Goal: Task Accomplishment & Management: Complete application form

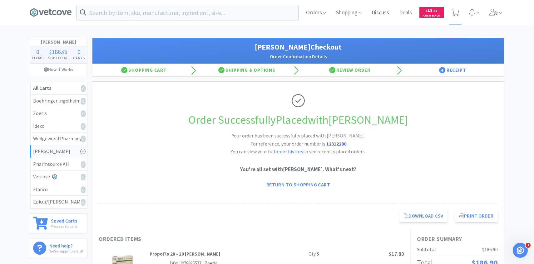
click at [485, 14] on div "Orders Shopping Discuss Discuss Deals Deals $ 18 . 90 Cash Back" at bounding box center [402, 12] width 203 height 25
click at [490, 16] on span at bounding box center [496, 12] width 18 height 25
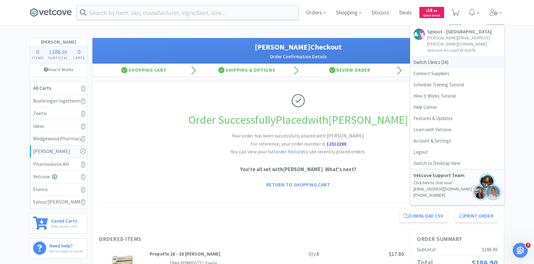
click at [460, 57] on span "Switch Clinics ( 16 )" at bounding box center [457, 62] width 94 height 11
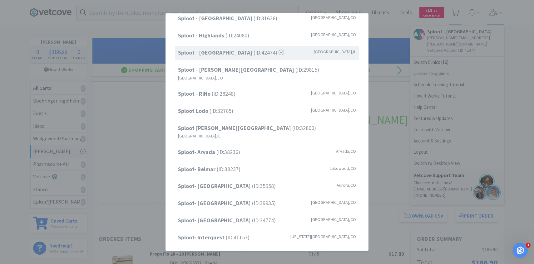
scroll to position [80, 0]
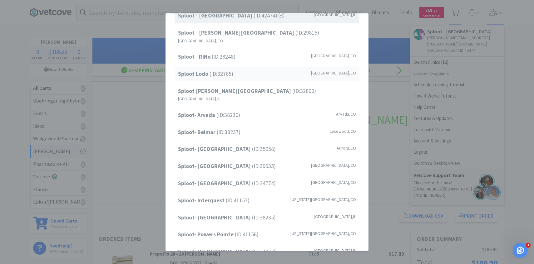
click at [265, 73] on div "Sploot Lodo (ID: 32765 ) [GEOGRAPHIC_DATA] , [GEOGRAPHIC_DATA]" at bounding box center [267, 74] width 184 height 14
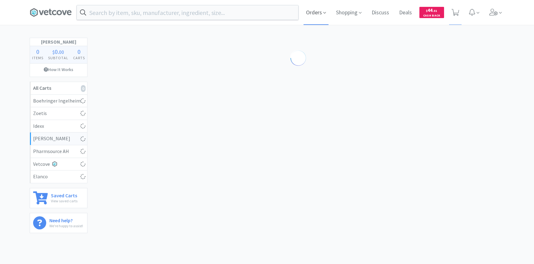
click at [315, 14] on span "Orders" at bounding box center [315, 12] width 25 height 25
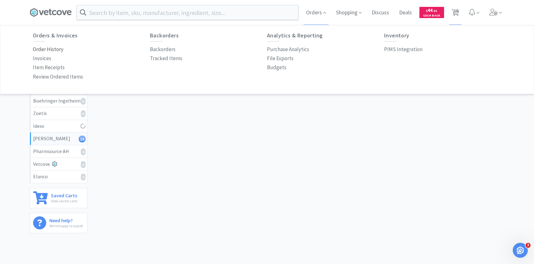
click at [49, 48] on p "Order History" at bounding box center [48, 49] width 31 height 8
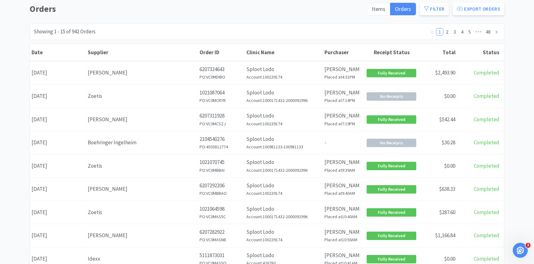
scroll to position [52, 0]
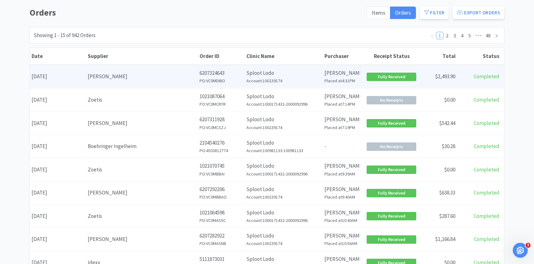
click at [174, 83] on div "Supplier Patterson" at bounding box center [142, 77] width 112 height 16
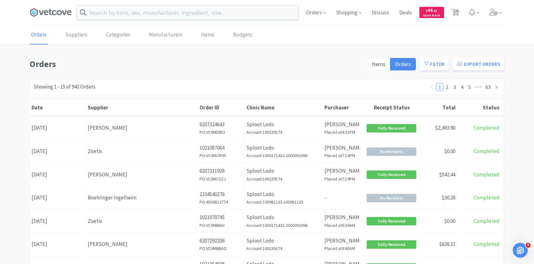
scroll to position [52, 0]
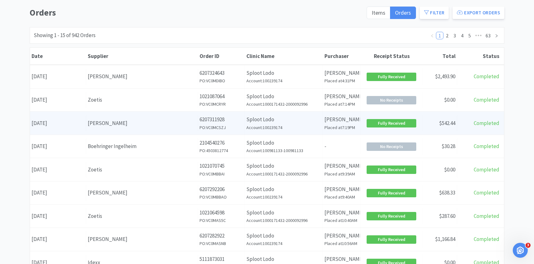
click at [141, 117] on div "Supplier Patterson" at bounding box center [142, 123] width 112 height 16
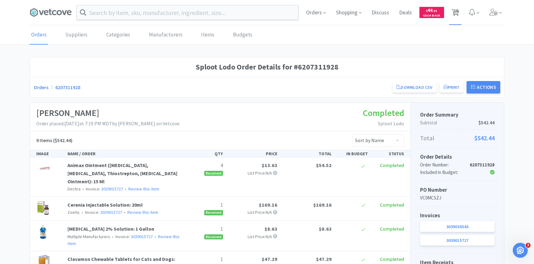
drag, startPoint x: 457, startPoint y: 17, endPoint x: 456, endPoint y: 20, distance: 3.4
click at [457, 17] on span "16" at bounding box center [456, 10] width 4 height 25
select select "1"
select select "2"
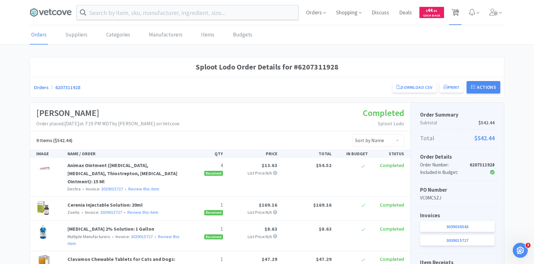
select select "2"
select select "1"
select select "2"
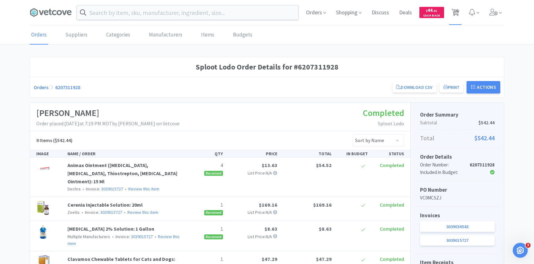
select select "2"
select select "1"
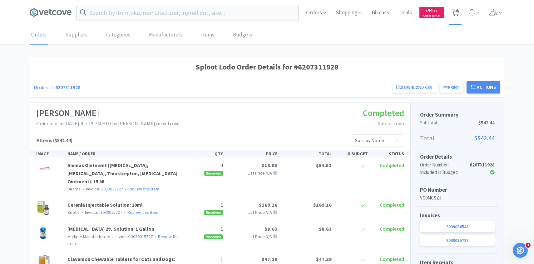
select select "10"
select select "2"
select select "1"
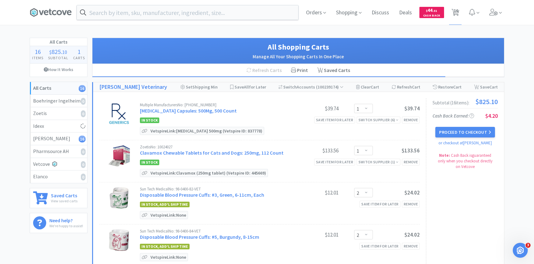
select select "1"
select select "10"
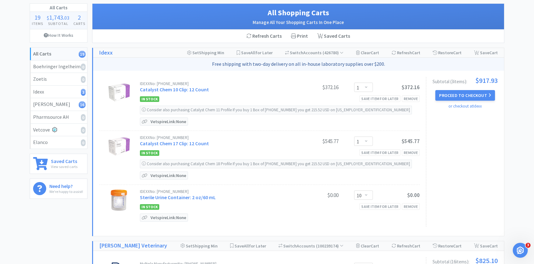
scroll to position [12, 0]
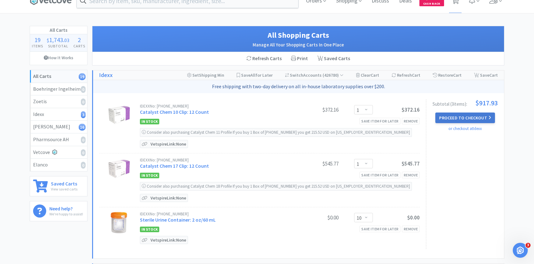
click at [466, 118] on button "Proceed to Checkout" at bounding box center [464, 118] width 59 height 11
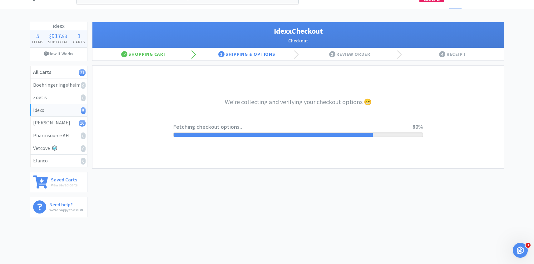
select select "904"
select select "003"
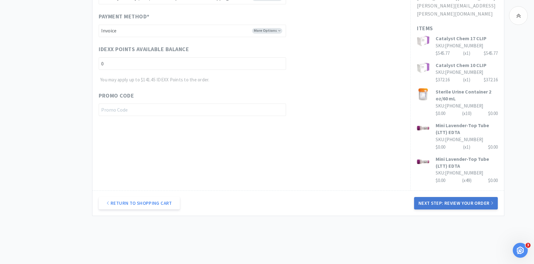
click at [451, 197] on button "Next Step: Review Your Order" at bounding box center [456, 203] width 84 height 12
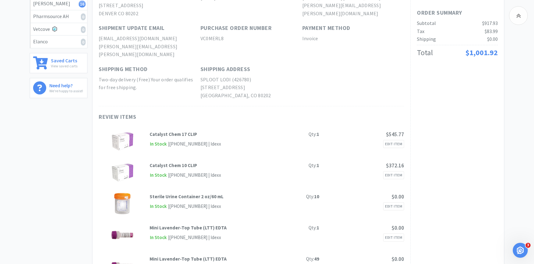
scroll to position [13, 0]
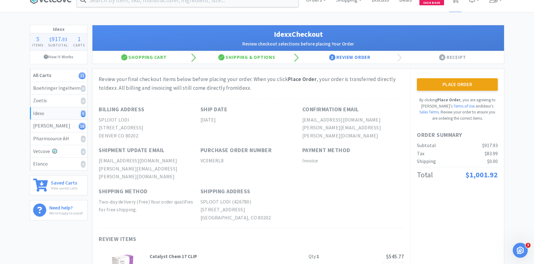
click at [469, 71] on div "Place Order By clicking Place Order , you are agreeing to Vetcove's Terms of Us…" at bounding box center [457, 240] width 94 height 342
click at [457, 87] on button "Place Order" at bounding box center [457, 84] width 81 height 12
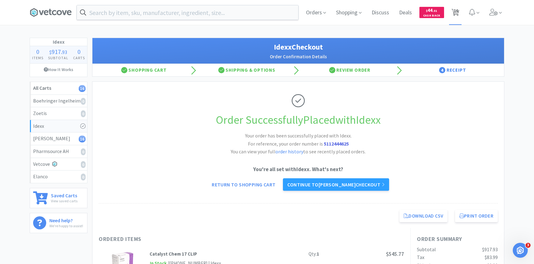
click at [455, 19] on span "16" at bounding box center [456, 10] width 4 height 25
select select "1"
select select "2"
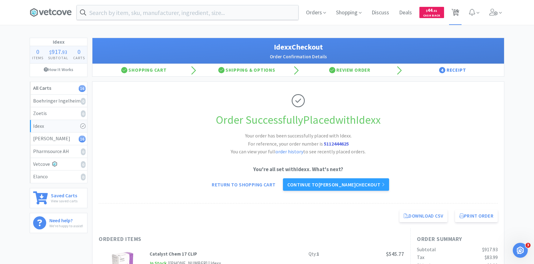
select select "1"
select select "2"
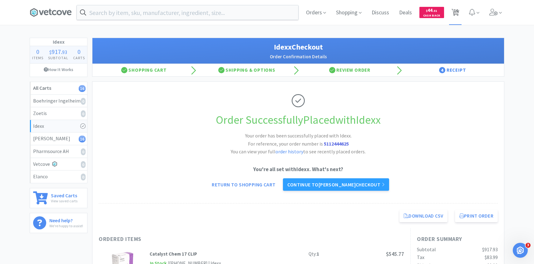
select select "1"
select select "10"
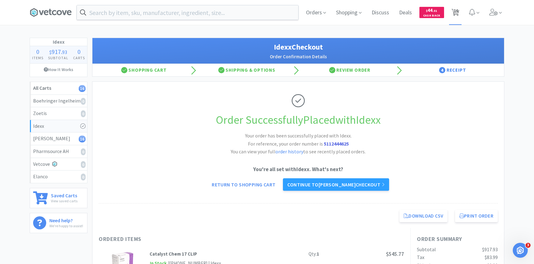
select select "2"
select select "1"
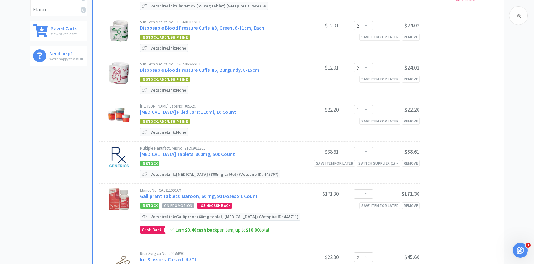
scroll to position [209, 0]
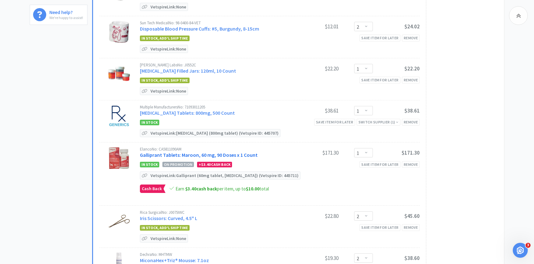
click at [217, 153] on link "Galliprant Tablets: Maroon, 60 mg, 90 Doses x 1 Count" at bounding box center [199, 155] width 118 height 6
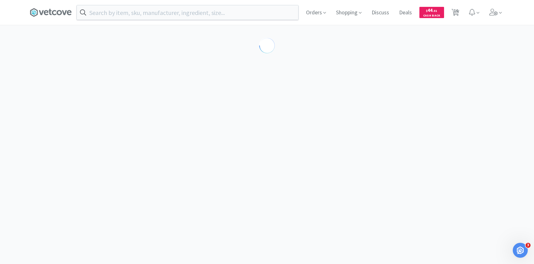
select select "209899"
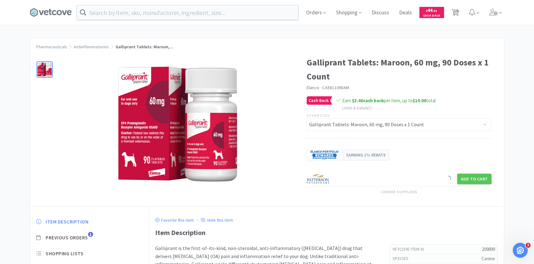
scroll to position [14, 0]
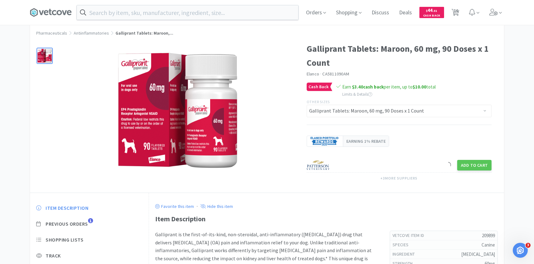
click at [86, 219] on div "Item Description Previous Orders 1 Shopping Lists Track Item Notes Reviews 25" at bounding box center [89, 253] width 119 height 108
click at [86, 223] on span "Previous Orders" at bounding box center [67, 224] width 42 height 7
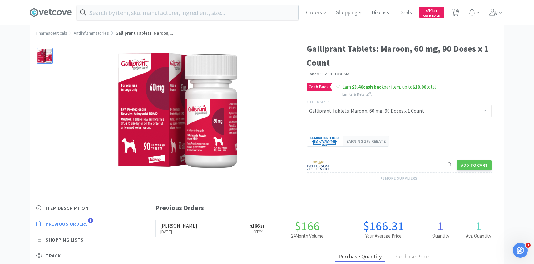
scroll to position [41, 0]
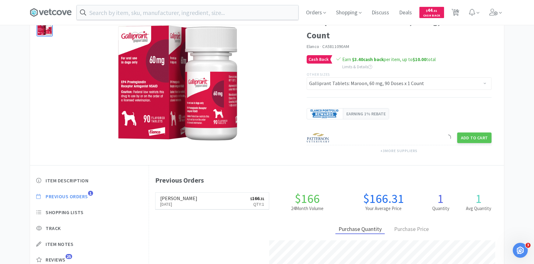
select select "1"
select select "2"
select select "1"
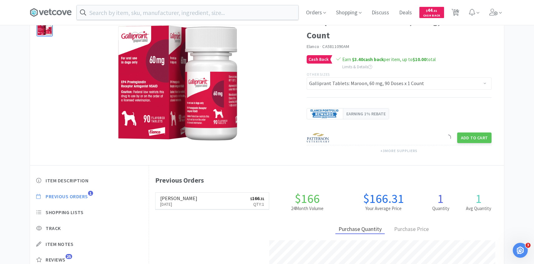
select select "1"
select select "2"
select select "1"
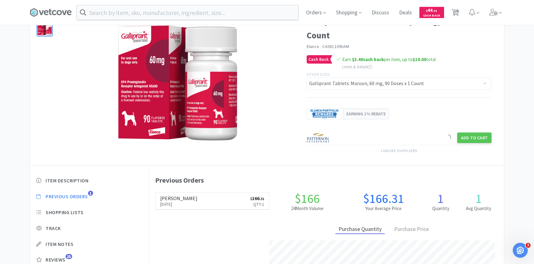
select select "1"
select select "10"
select select "2"
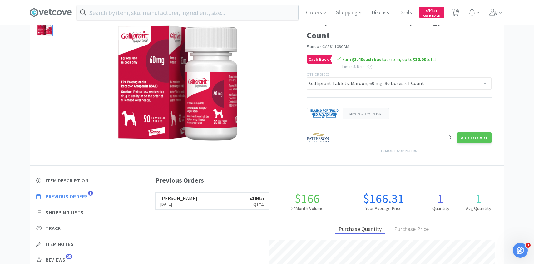
select select "1"
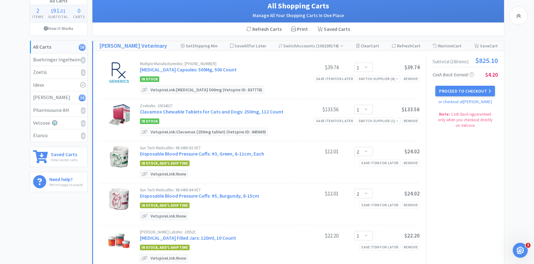
scroll to position [209, 0]
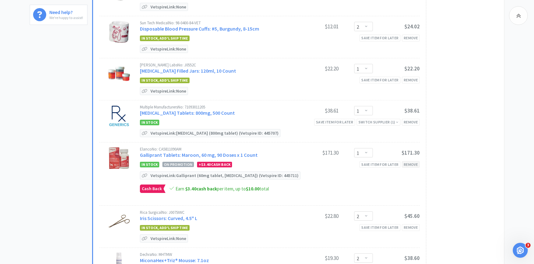
click at [417, 164] on div "Remove" at bounding box center [411, 164] width 18 height 7
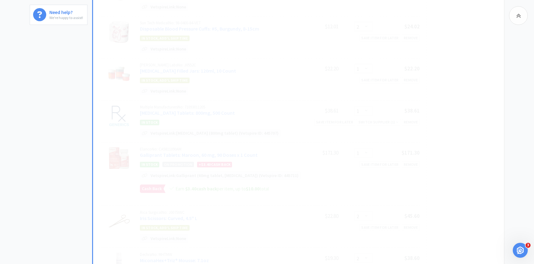
select select "2"
select select "1"
select select "10"
select select "2"
select select "1"
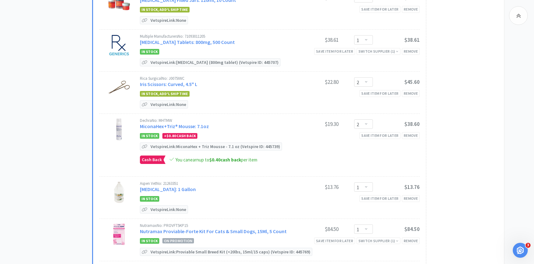
scroll to position [294, 0]
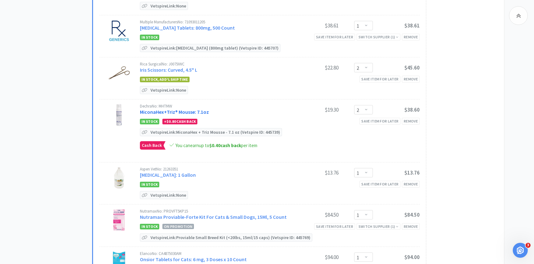
click at [196, 110] on link "MiconaHex+Triz® Mousse: 7.1oz" at bounding box center [174, 112] width 69 height 6
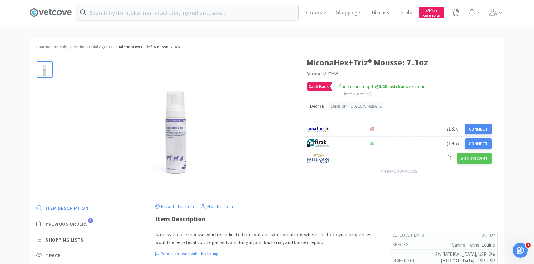
click at [84, 224] on span "Previous Orders" at bounding box center [67, 224] width 42 height 7
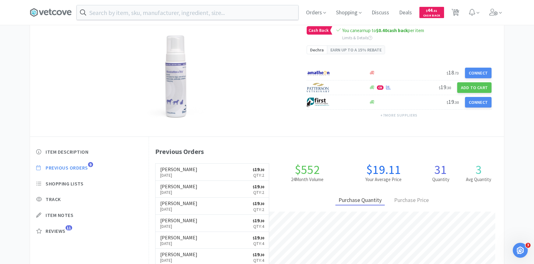
scroll to position [171, 355]
select select "1"
select select "2"
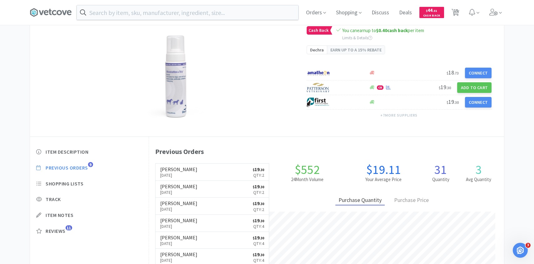
select select "1"
select select "2"
select select "1"
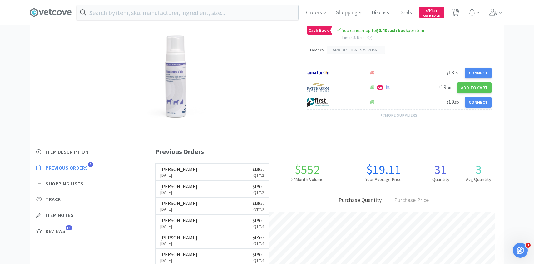
select select "1"
select select "10"
select select "2"
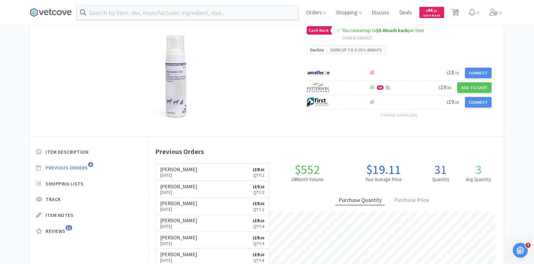
select select "1"
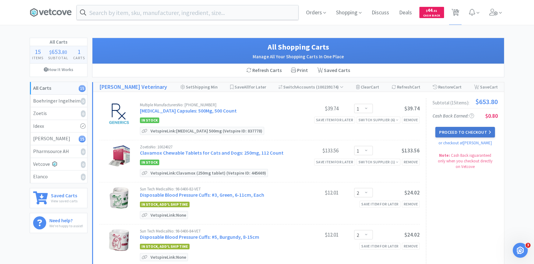
click at [481, 136] on button "Proceed to Checkout" at bounding box center [464, 132] width 59 height 11
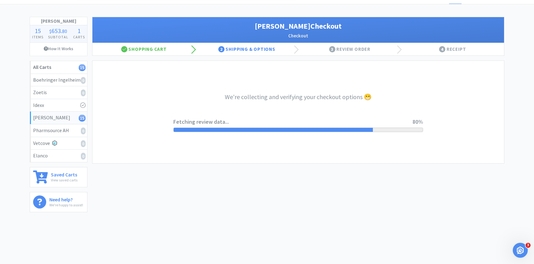
select select "1"
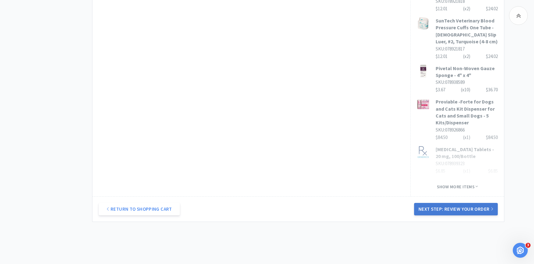
click at [445, 203] on button "Next Step: Review Your Order" at bounding box center [456, 209] width 84 height 12
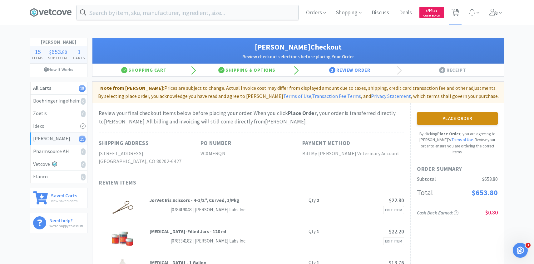
click at [445, 117] on button "Place Order" at bounding box center [457, 118] width 81 height 12
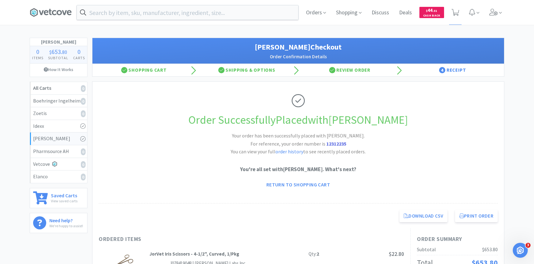
click at [328, 11] on div "Orders Shopping Discuss Discuss Deals Deals $ 44 . 31 Cash Back" at bounding box center [402, 12] width 203 height 25
click at [314, 12] on span "Orders" at bounding box center [315, 12] width 25 height 25
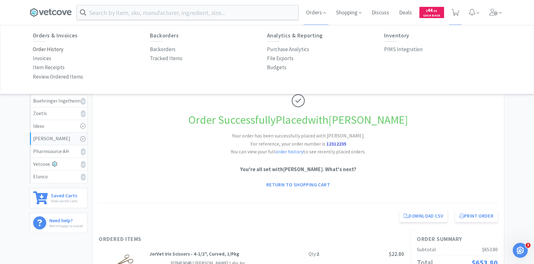
click at [41, 47] on p "Order History" at bounding box center [48, 49] width 31 height 8
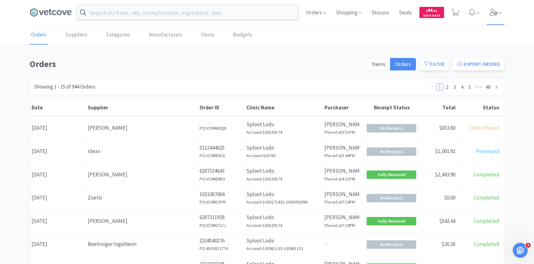
click at [499, 11] on span at bounding box center [496, 12] width 18 height 25
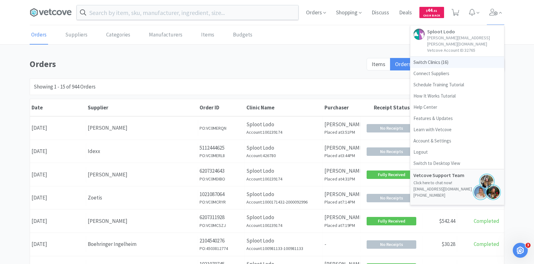
click at [464, 57] on span "Switch Clinics ( 16 )" at bounding box center [457, 62] width 94 height 11
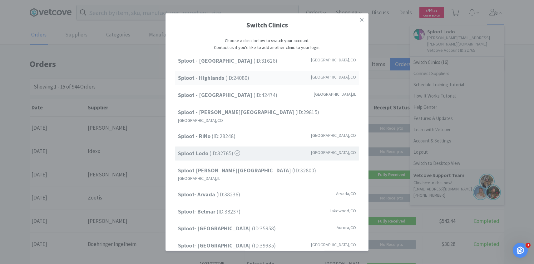
click at [256, 73] on div "Sploot - Highlands (ID: 24080 ) Denver , CO" at bounding box center [267, 78] width 184 height 14
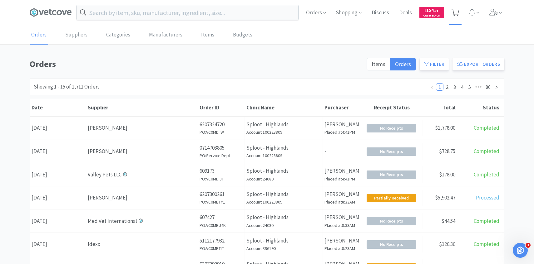
click at [458, 8] on span at bounding box center [455, 12] width 13 height 25
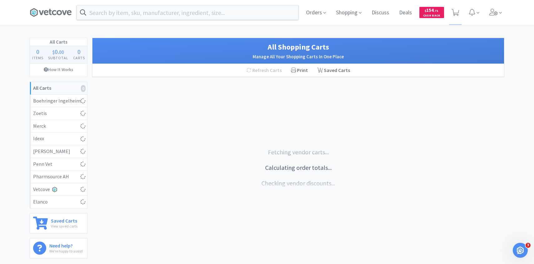
select select "20"
select select "50"
select select "100"
select select "6"
select select "10"
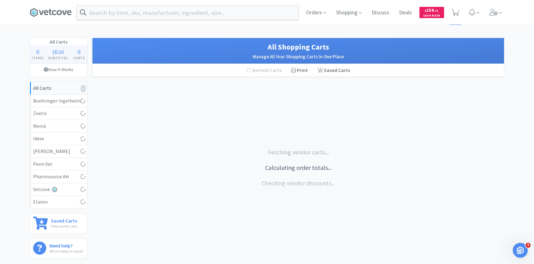
select select "10"
select select "1"
select select "2"
select select "8"
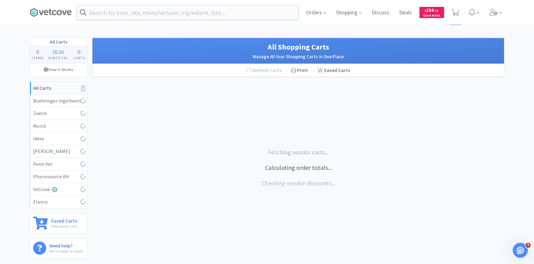
select select "1"
select select "2"
select select "1"
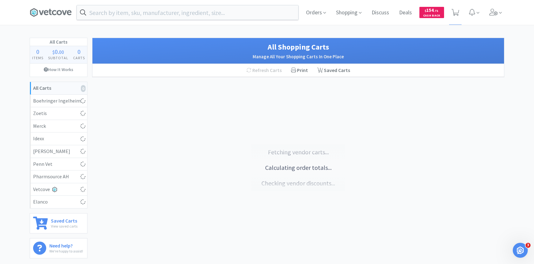
select select "2"
select select "4"
select select "1"
select select "2"
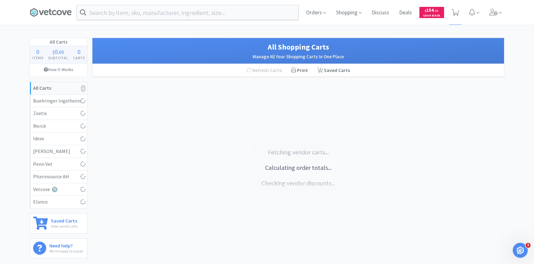
select select "2"
select select "3"
select select "6"
select select "8"
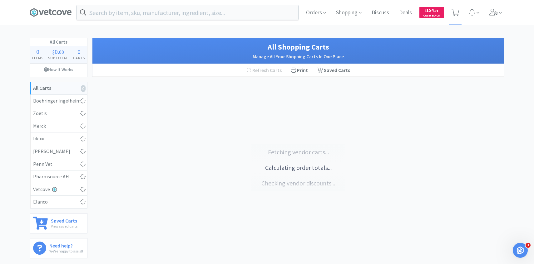
select select "8"
select select "100"
select select "1"
select select "50"
select select "2"
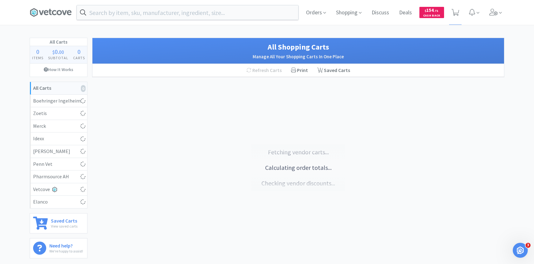
select select "3"
select select "2"
select select "30"
select select "6"
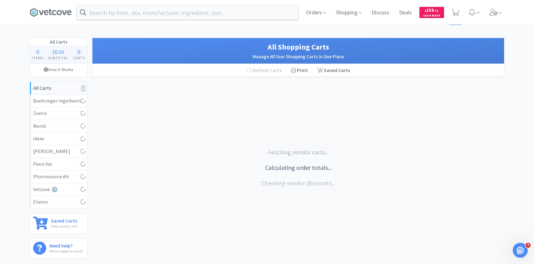
select select "4"
select select "30"
select select "2"
select select "1"
select select "2"
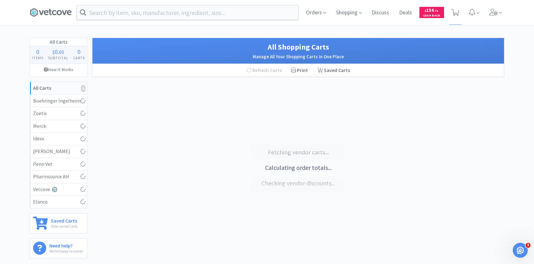
select select "10"
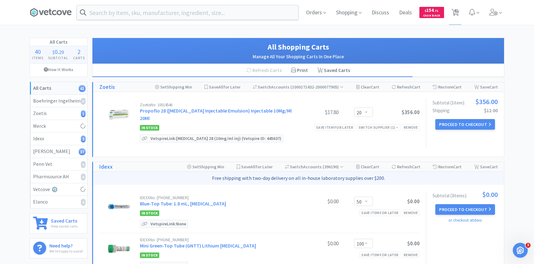
select select "2"
click at [497, 15] on icon at bounding box center [493, 12] width 9 height 7
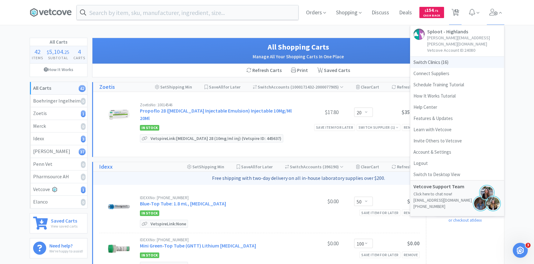
click at [453, 57] on span "Switch Clinics ( 16 )" at bounding box center [457, 62] width 94 height 11
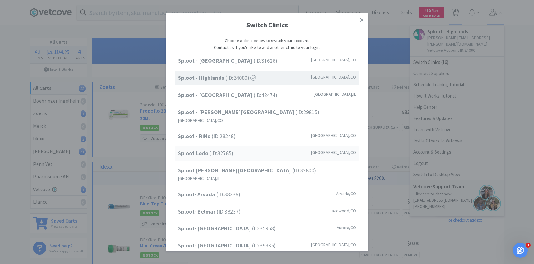
scroll to position [80, 0]
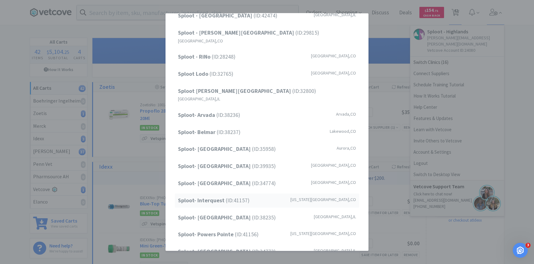
click at [243, 196] on span "Sploot- Interquest (ID: 41157 )" at bounding box center [213, 200] width 71 height 9
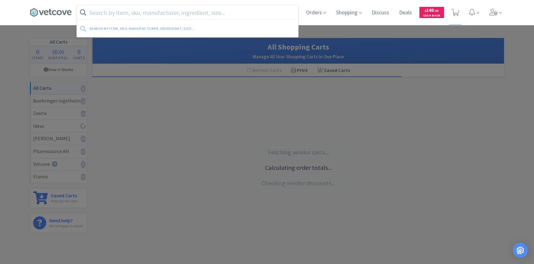
click at [148, 17] on input "text" at bounding box center [187, 12] width 221 height 14
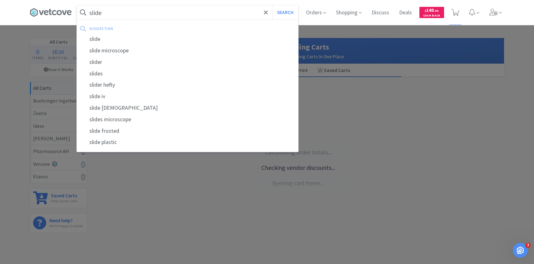
type input "slide"
click at [272, 5] on button "Search" at bounding box center [285, 12] width 26 height 14
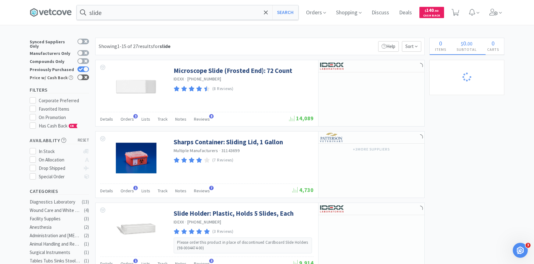
scroll to position [1, 0]
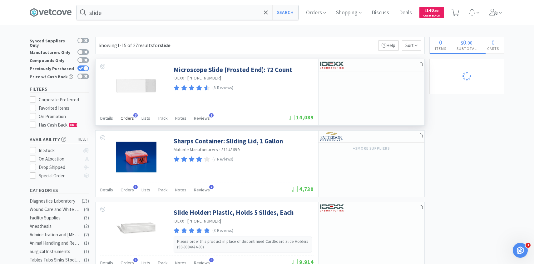
click at [127, 118] on span "Orders" at bounding box center [126, 118] width 13 height 6
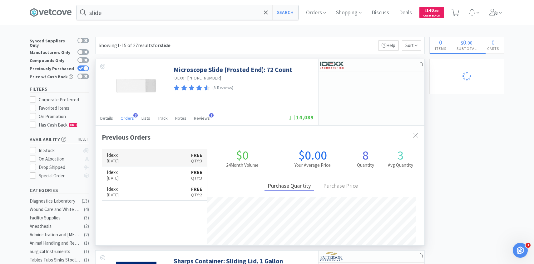
scroll to position [162, 329]
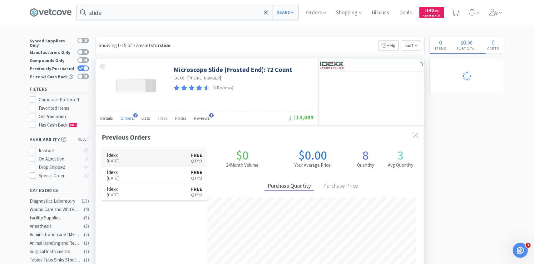
click at [148, 161] on link "Idexx Sep 10th, 2025 FREE Qty: 3" at bounding box center [154, 158] width 105 height 17
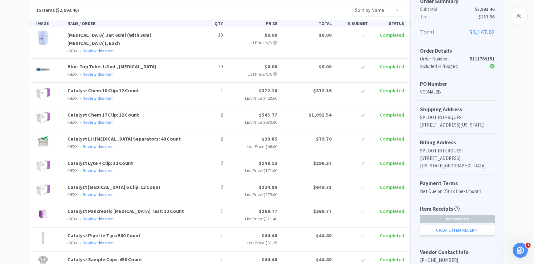
scroll to position [154, 0]
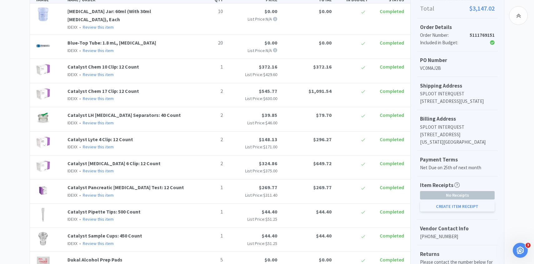
click at [437, 212] on button "Create Item Receipt" at bounding box center [457, 206] width 75 height 11
select select "10"
select select "20"
select select "1"
select select "2"
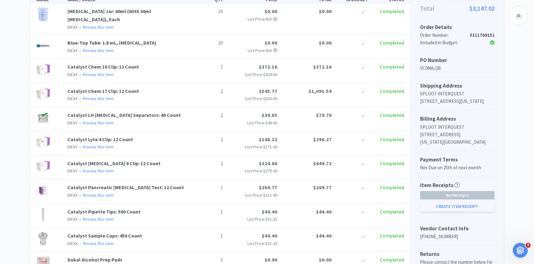
select select "2"
select select "1"
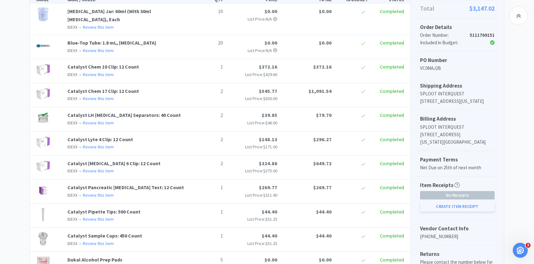
select select "1"
select select "5"
select select "50"
select select "1"
select select "3"
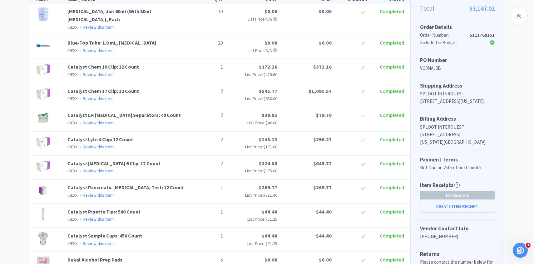
select select "1"
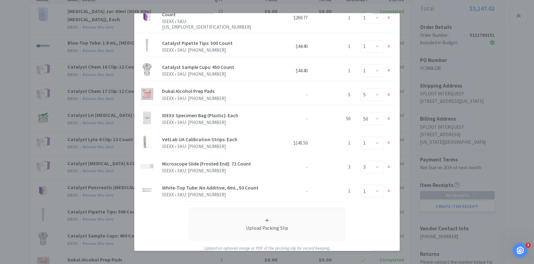
scroll to position [261, 0]
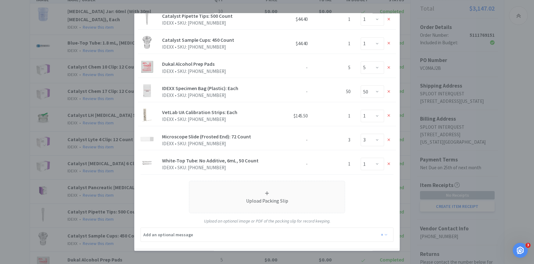
click at [385, 253] on button "Create" at bounding box center [380, 259] width 25 height 12
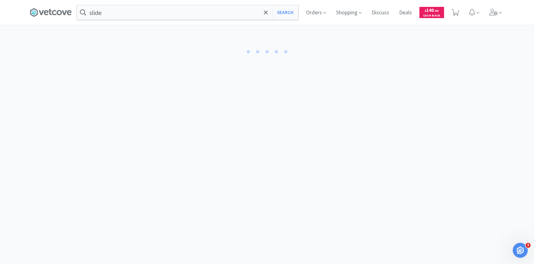
select select "10"
select select "20"
select select "1"
select select "2"
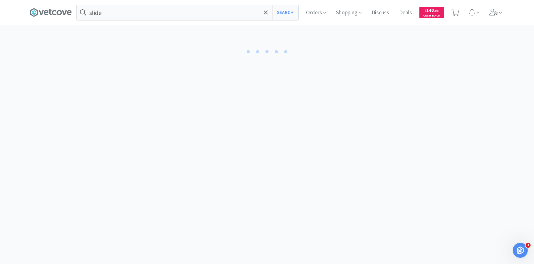
select select "2"
select select "1"
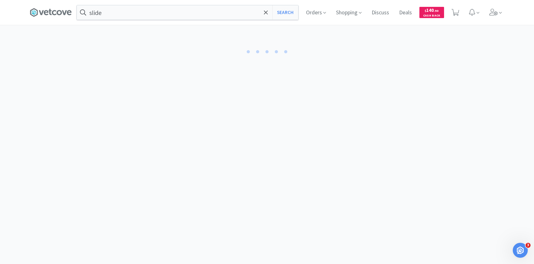
select select "5"
select select "50"
select select "3"
select select "1"
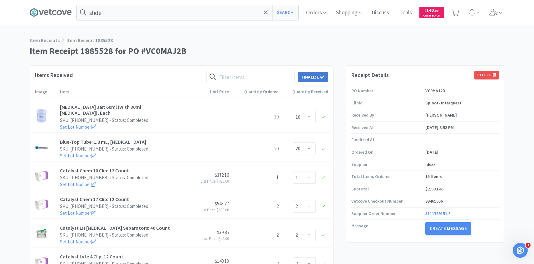
click at [321, 73] on button "Finalize" at bounding box center [313, 77] width 30 height 11
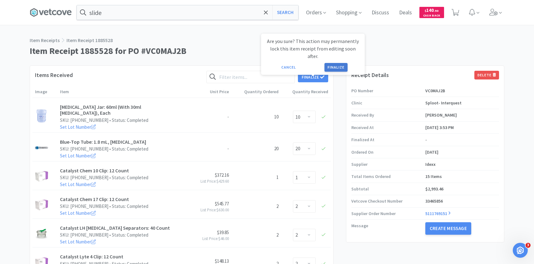
click at [337, 63] on button "Finalize" at bounding box center [335, 67] width 23 height 9
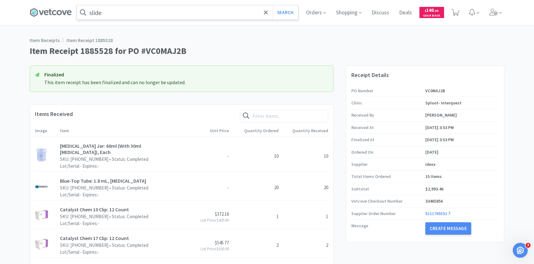
click at [139, 15] on input "slide" at bounding box center [187, 12] width 221 height 14
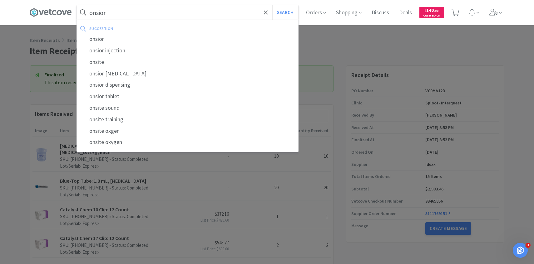
type input "onsior"
click at [272, 5] on button "Search" at bounding box center [285, 12] width 26 height 14
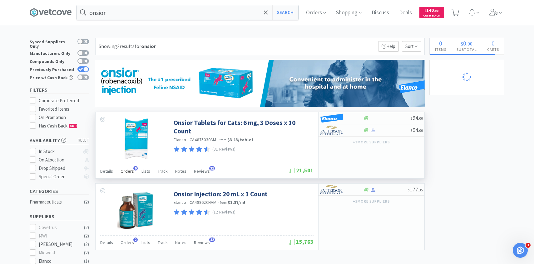
click at [125, 168] on div "Orders 6" at bounding box center [126, 172] width 13 height 12
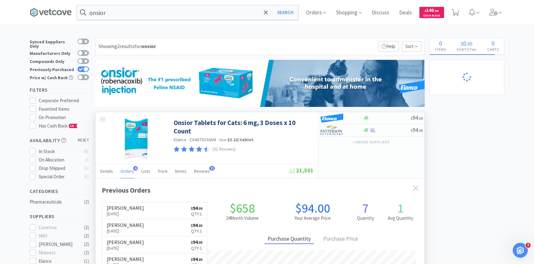
scroll to position [162, 329]
click at [141, 207] on link "Patterson Sep 15th, 2025 $ 94 . 00 Qty: 1" at bounding box center [154, 211] width 105 height 17
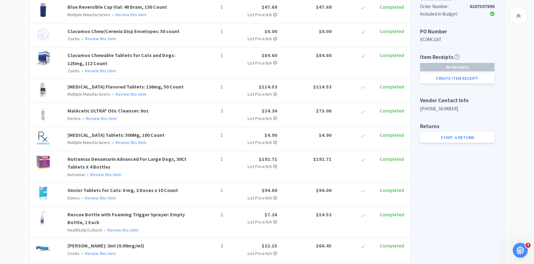
scroll to position [176, 0]
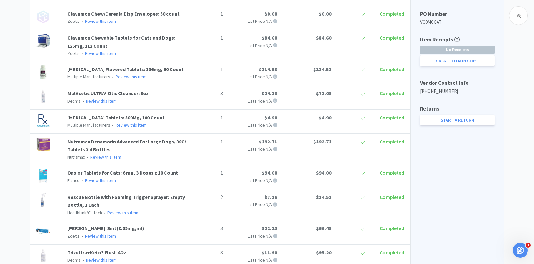
click at [459, 67] on div "Item Receipts No Receipts Create Item Receipt" at bounding box center [457, 52] width 81 height 43
click at [459, 59] on button "Create Item Receipt" at bounding box center [457, 61] width 75 height 11
select select "1"
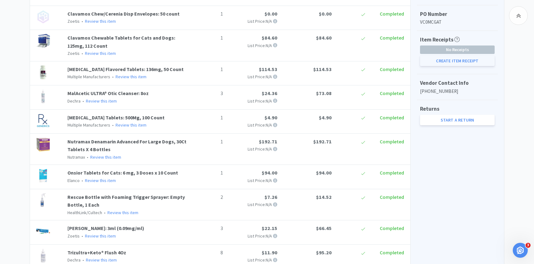
select select "3"
select select "1"
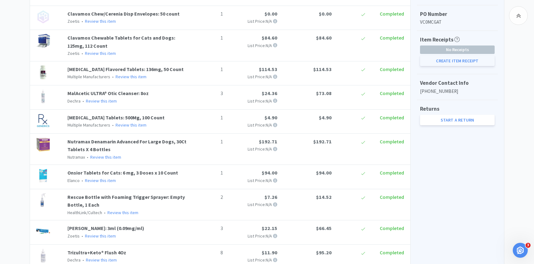
select select "2"
select select "3"
select select "8"
select select "1"
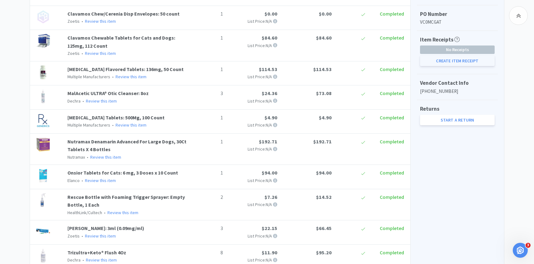
select select "1"
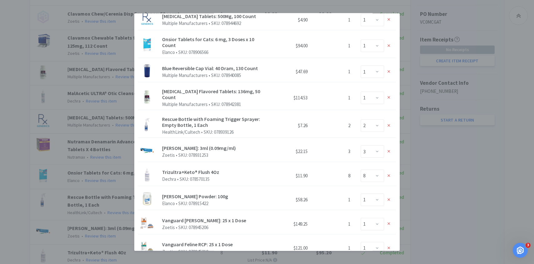
scroll to position [168, 0]
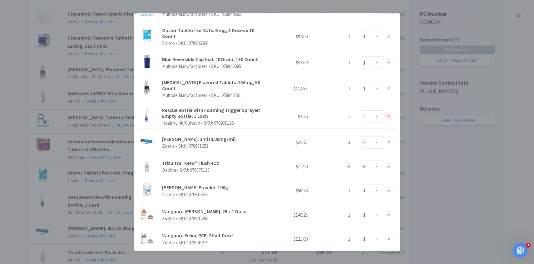
click at [388, 115] on icon at bounding box center [388, 116] width 3 height 3
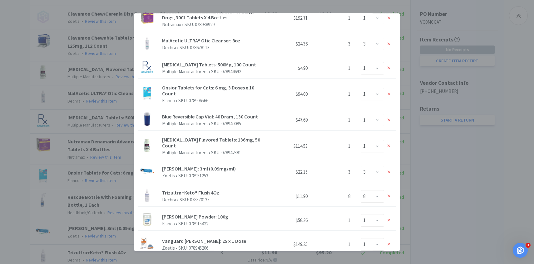
scroll to position [113, 0]
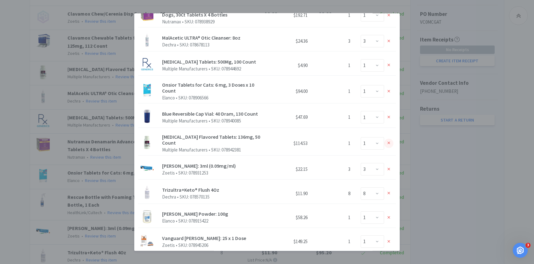
click at [390, 143] on icon at bounding box center [388, 143] width 3 height 4
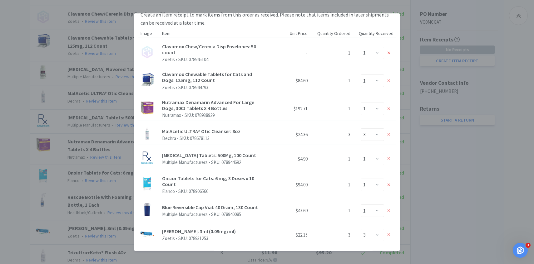
scroll to position [8, 0]
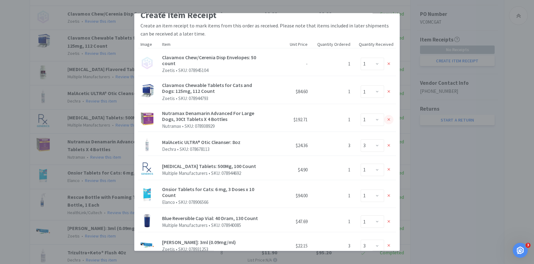
click at [388, 120] on icon at bounding box center [388, 119] width 3 height 3
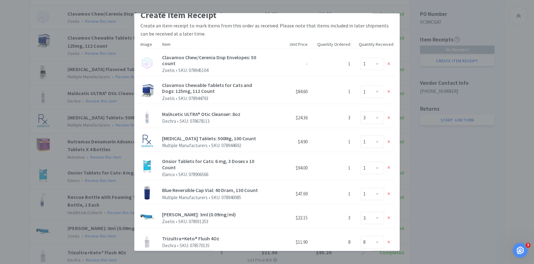
scroll to position [200, 0]
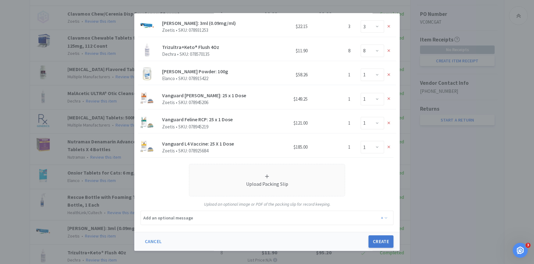
click at [386, 243] on button "Create" at bounding box center [380, 242] width 25 height 12
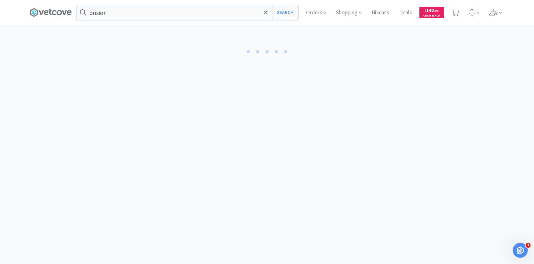
select select "1"
select select "3"
select select "1"
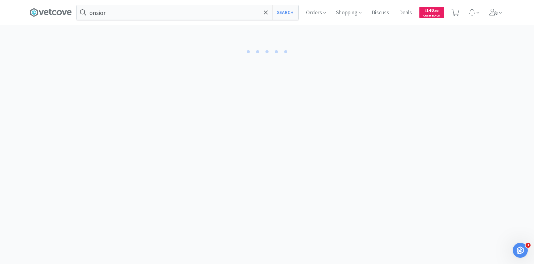
select select "1"
select select "3"
select select "8"
select select "1"
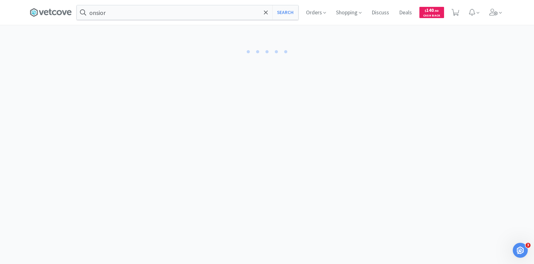
select select "1"
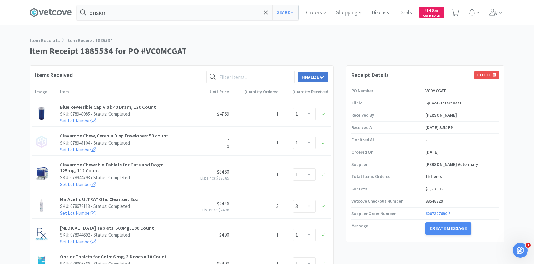
drag, startPoint x: 303, startPoint y: 77, endPoint x: 315, endPoint y: 73, distance: 12.9
click at [303, 77] on button "Finalize" at bounding box center [313, 77] width 30 height 11
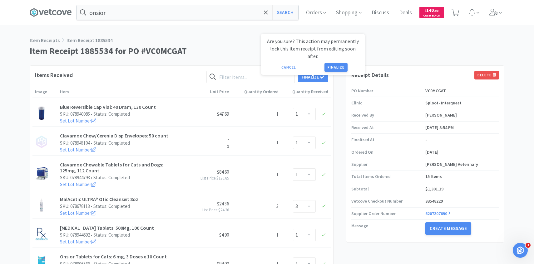
click at [331, 65] on div "Are you sure? This action may permanently lock this item receipt from editing s…" at bounding box center [313, 54] width 104 height 41
click at [331, 63] on button "Finalize" at bounding box center [335, 67] width 23 height 9
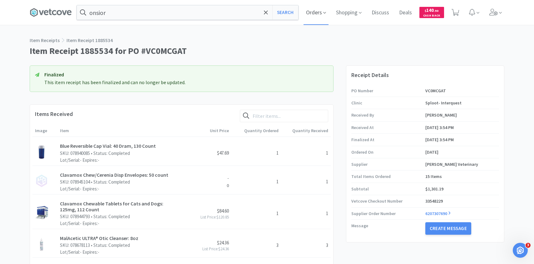
click at [325, 12] on icon at bounding box center [324, 13] width 3 height 6
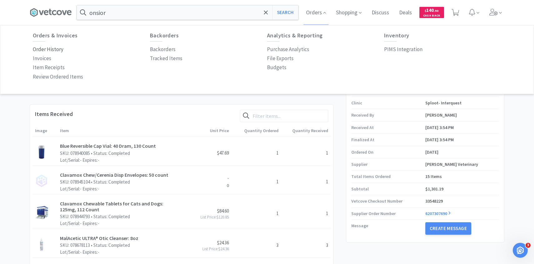
click at [61, 50] on p "Order History" at bounding box center [48, 49] width 31 height 8
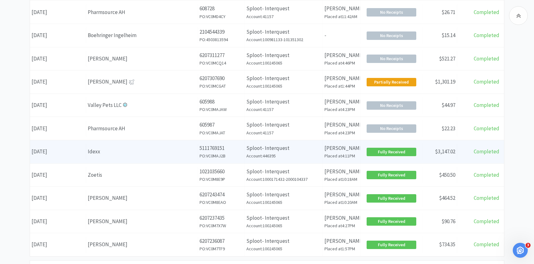
scroll to position [208, 0]
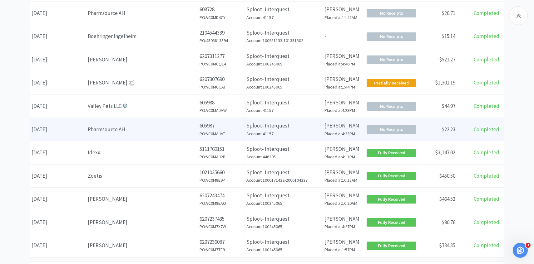
click at [200, 127] on p "605987" at bounding box center [220, 126] width 43 height 8
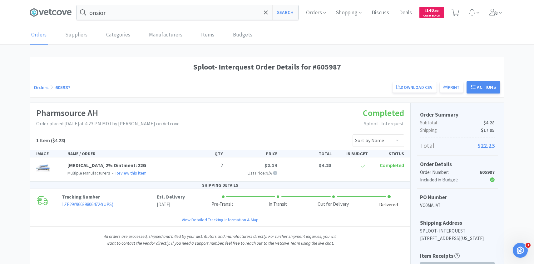
scroll to position [25, 0]
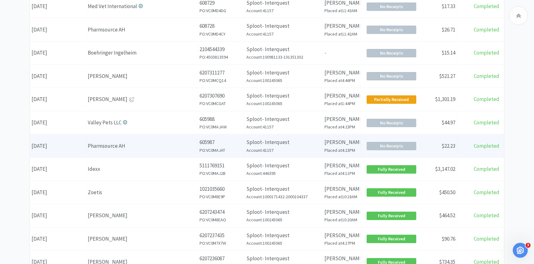
scroll to position [191, 0]
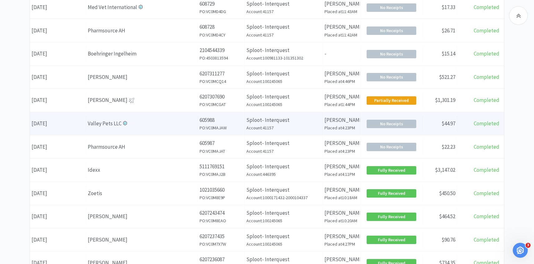
click at [146, 123] on div "Valley Pets LLC" at bounding box center [142, 124] width 108 height 8
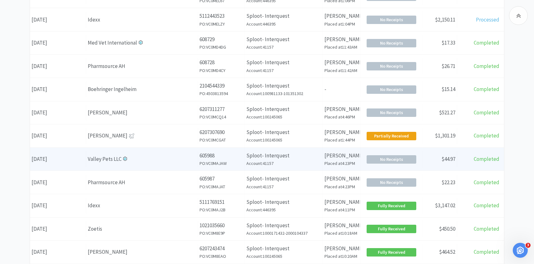
scroll to position [154, 0]
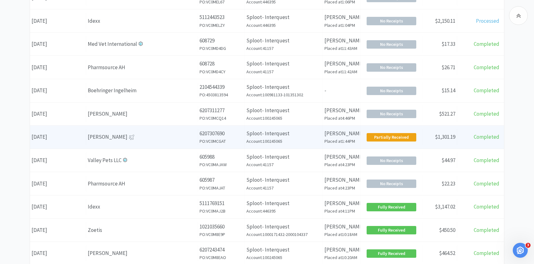
click at [200, 130] on p "6207307690" at bounding box center [220, 134] width 43 height 8
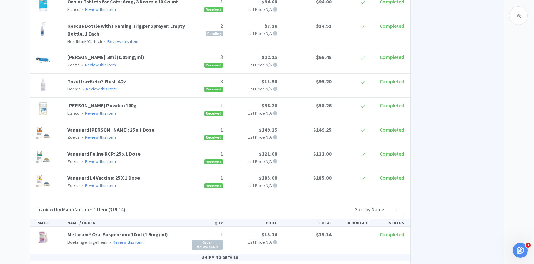
scroll to position [348, 0]
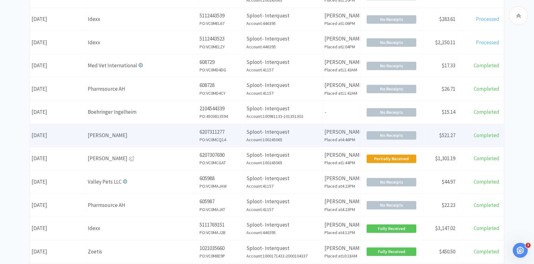
scroll to position [129, 0]
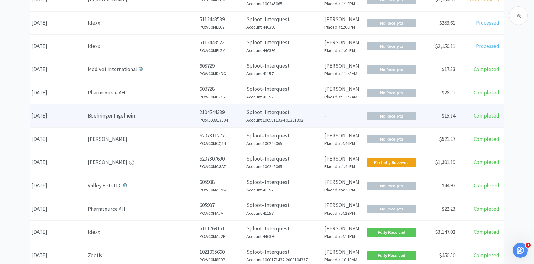
click at [201, 122] on h6 "PO: 4503813594" at bounding box center [220, 120] width 43 height 7
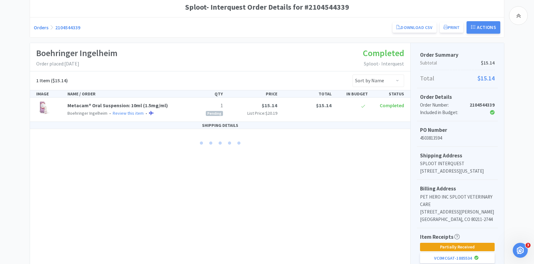
scroll to position [80, 0]
